Goal: Navigation & Orientation: Find specific page/section

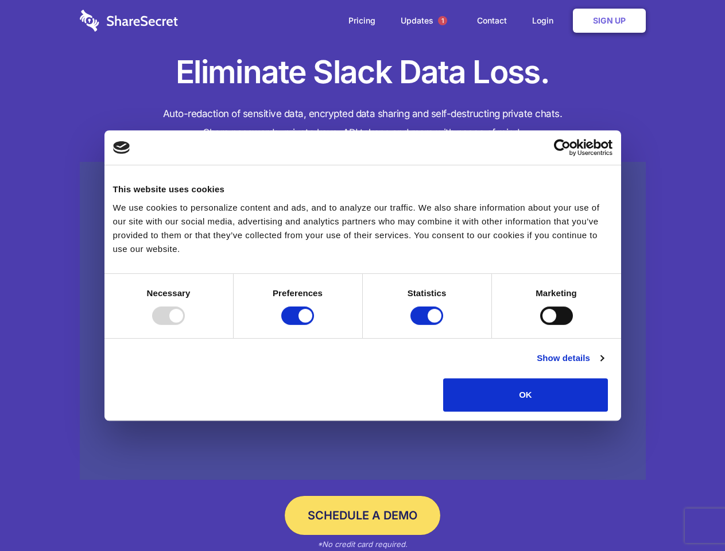
click at [185, 325] on div at bounding box center [168, 315] width 33 height 18
click at [314, 325] on input "Preferences" at bounding box center [297, 315] width 33 height 18
checkbox input "false"
click at [428, 325] on input "Statistics" at bounding box center [426, 315] width 33 height 18
checkbox input "false"
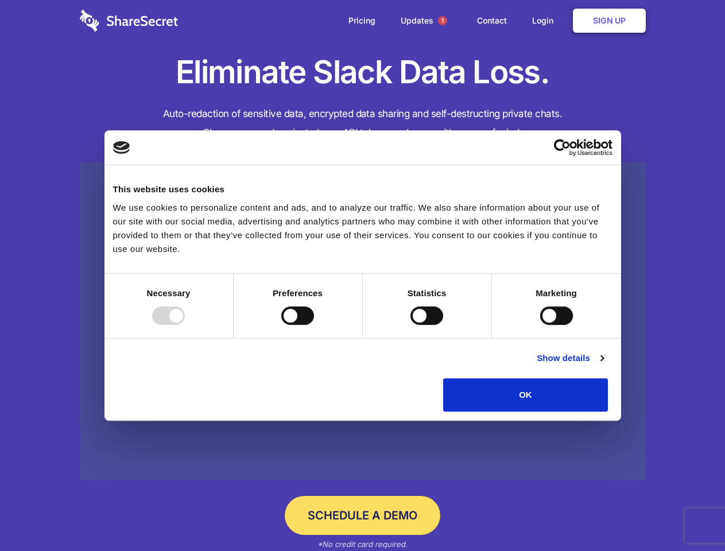
click at [540, 325] on input "Marketing" at bounding box center [556, 315] width 33 height 18
checkbox input "true"
click at [603, 365] on link "Show details" at bounding box center [570, 358] width 67 height 14
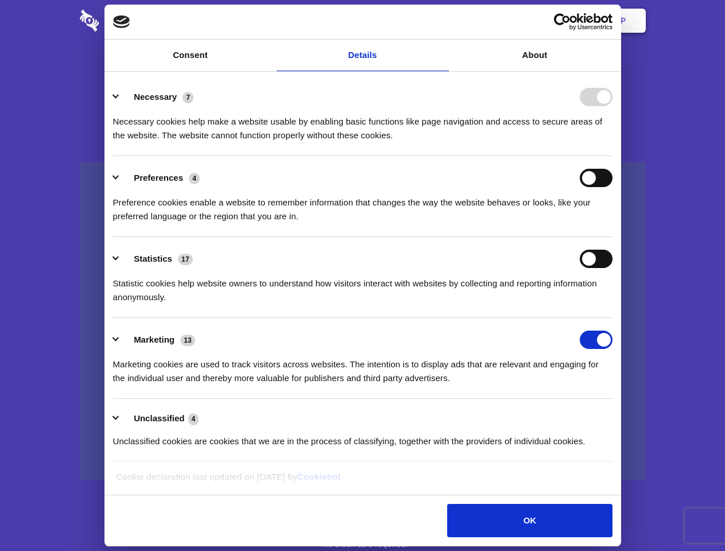
click at [617, 415] on ul "Necessary 7 Necessary cookies help make a website usable by enabling basic func…" at bounding box center [362, 268] width 510 height 387
click at [442, 21] on span "1" at bounding box center [442, 20] width 9 height 9
